Goal: Task Accomplishment & Management: Use online tool/utility

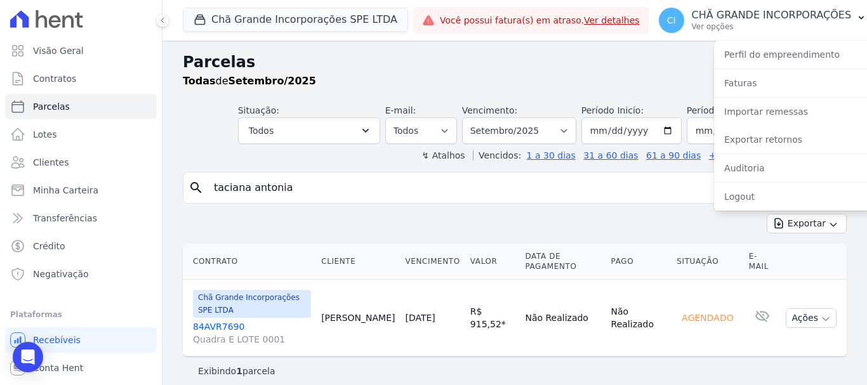
select select
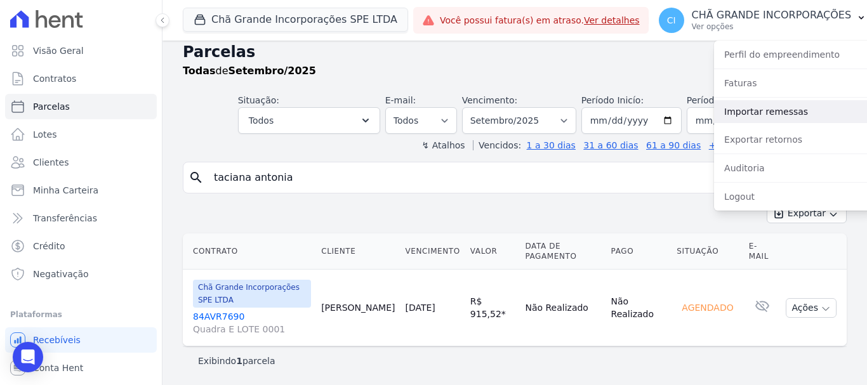
click at [824, 116] on link "Importar remessas" at bounding box center [795, 111] width 162 height 23
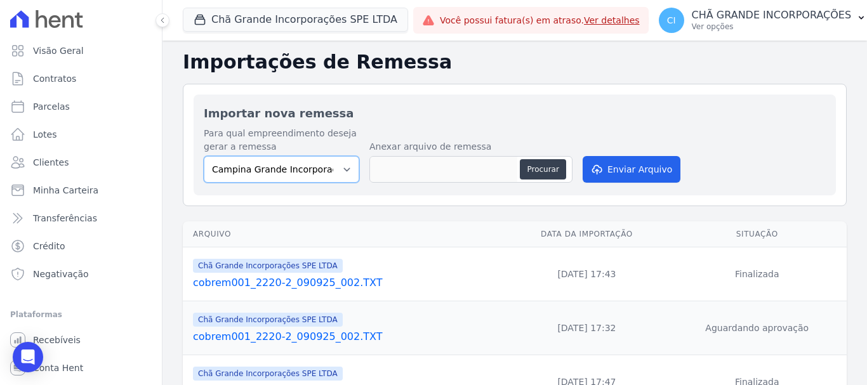
click at [303, 171] on select "Campina Grande Incorporações SPE LTDA Chã Grande Incorporações SPE LTDA Gravatá…" at bounding box center [282, 169] width 156 height 27
select select "fada966b-1e94-4a5a-a03a-a068354f70e7"
click at [204, 156] on select "Campina Grande Incorporações SPE LTDA Chã Grande Incorporações SPE LTDA Gravatá…" at bounding box center [282, 169] width 156 height 27
click at [544, 162] on button "Procurar" at bounding box center [543, 169] width 46 height 20
type input "cobrem001_2220-2_100925_001.TXT"
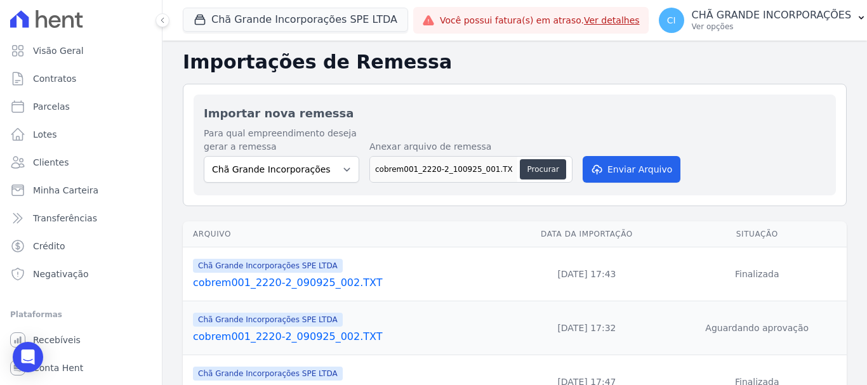
click at [624, 156] on div "Para qual empreendimento deseja gerar a remessa Campina Grande Incorporações SP…" at bounding box center [515, 156] width 622 height 58
click at [628, 170] on button "Enviar Arquivo" at bounding box center [632, 169] width 98 height 27
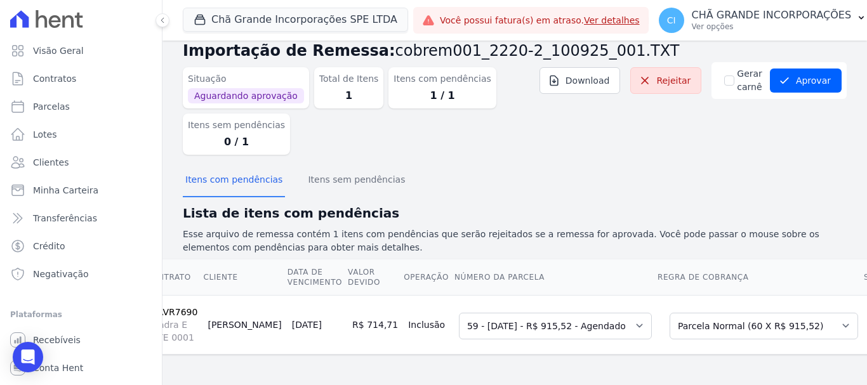
scroll to position [0, 62]
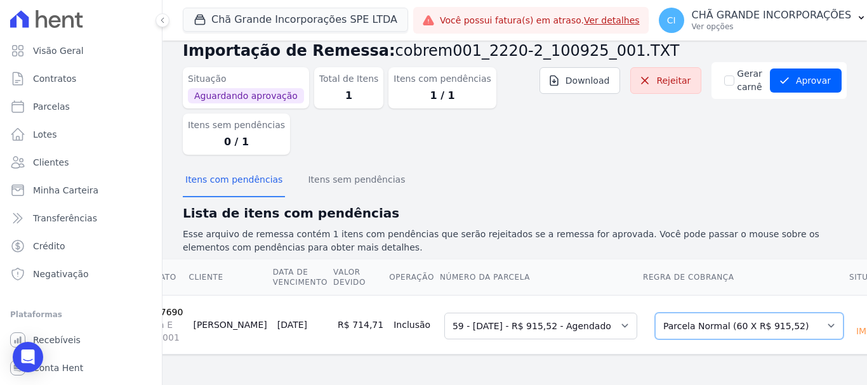
click at [722, 315] on select "Selecione uma Nova Parcela Avulsa Parcela Avulsa Existente Parcela Normal (60 X…" at bounding box center [749, 326] width 189 height 27
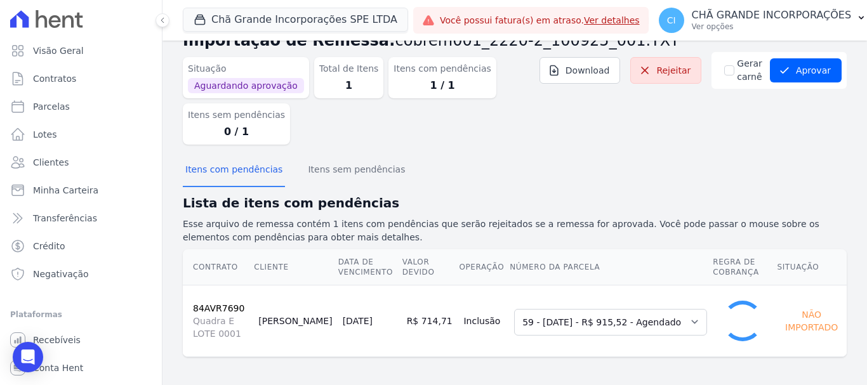
scroll to position [25, 0]
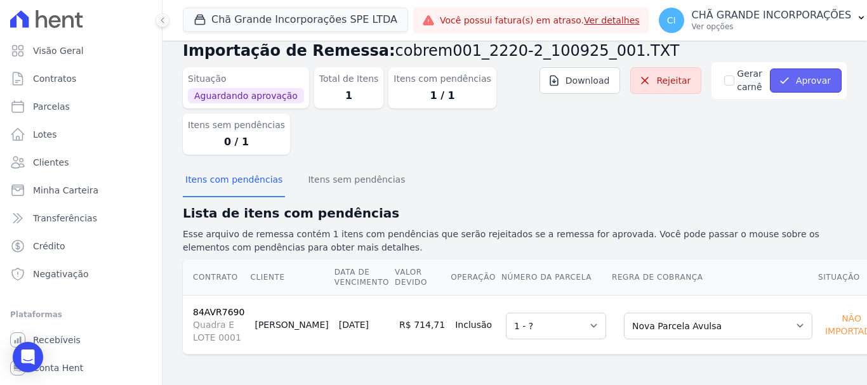
click at [793, 81] on button "Aprovar" at bounding box center [806, 81] width 72 height 24
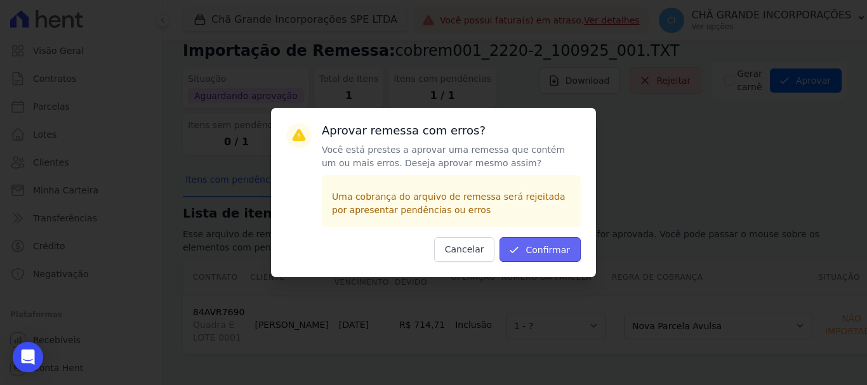
click at [552, 248] on button "Confirmar" at bounding box center [540, 249] width 81 height 25
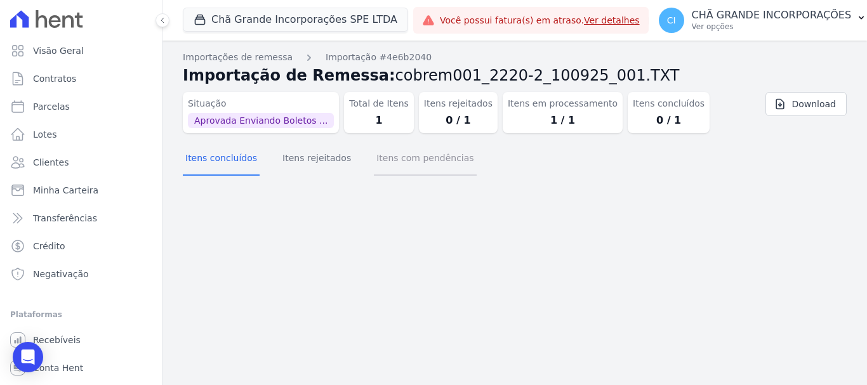
click at [426, 161] on button "Itens com pendências" at bounding box center [425, 159] width 102 height 33
click at [241, 156] on button "Itens concluídos" at bounding box center [221, 159] width 77 height 33
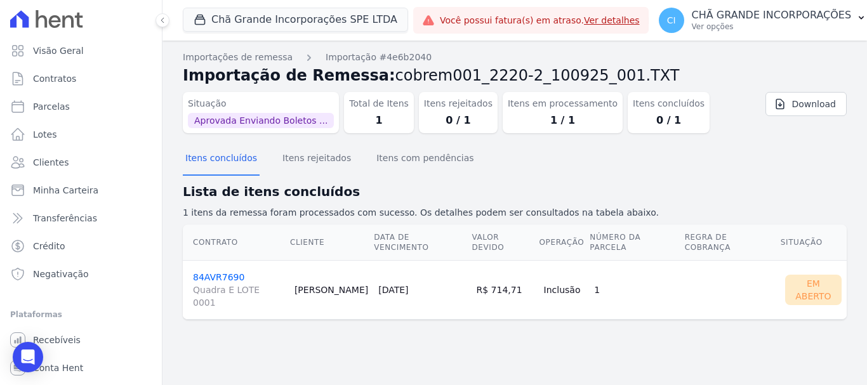
click at [225, 272] on link "84AVR7690 Quadra E LOTE 0001" at bounding box center [238, 290] width 91 height 37
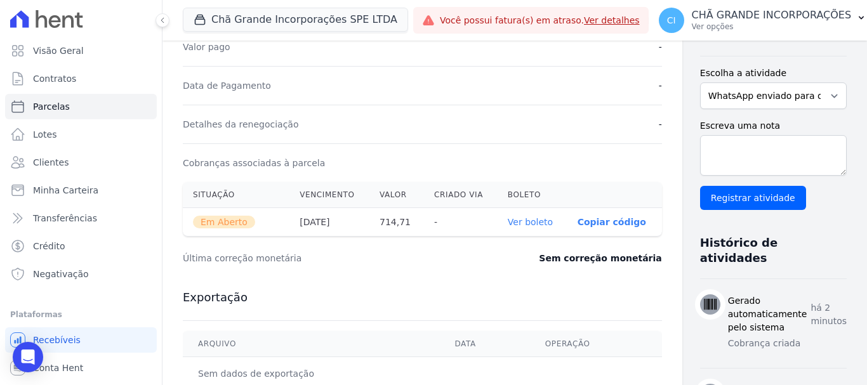
scroll to position [317, 0]
click at [508, 222] on link "Ver boleto" at bounding box center [530, 221] width 45 height 10
